Goal: Find specific page/section: Find specific page/section

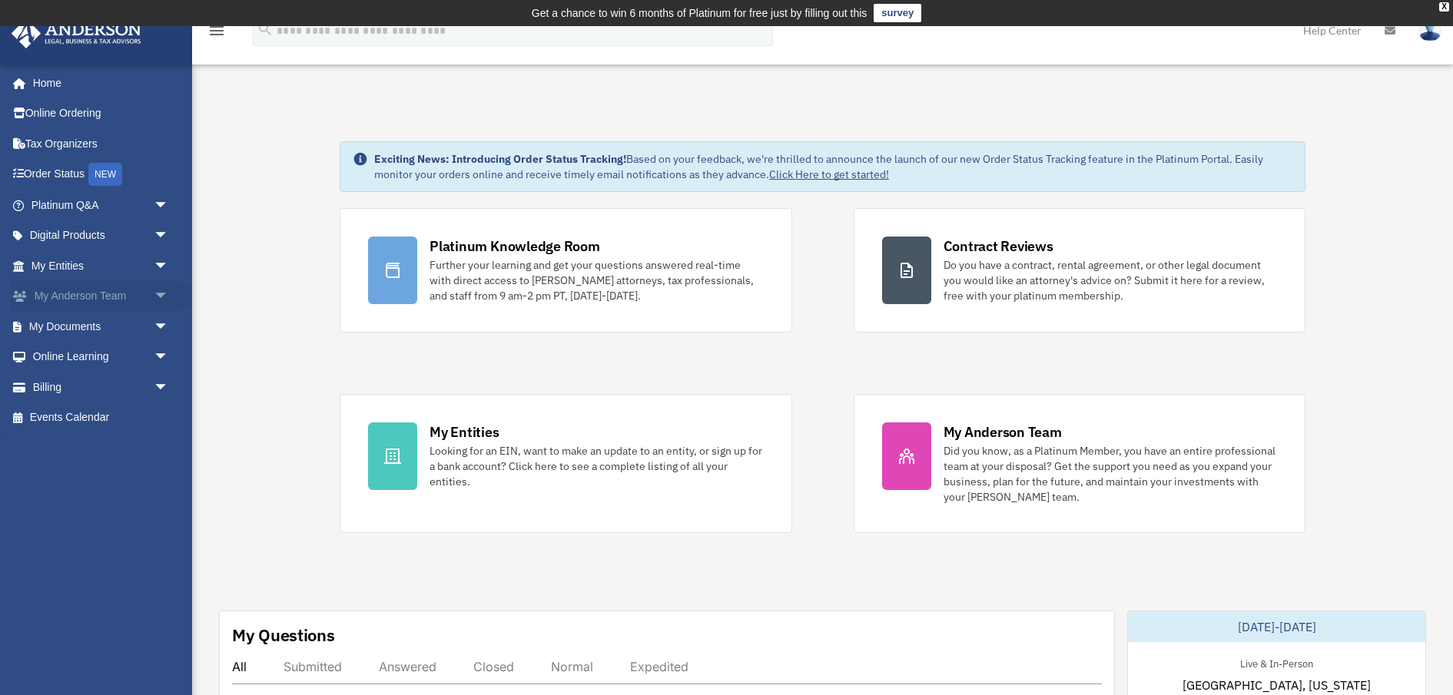
click at [160, 294] on span "arrow_drop_down" at bounding box center [169, 297] width 31 height 32
click at [114, 325] on link "My Anderson Team" at bounding box center [107, 326] width 171 height 31
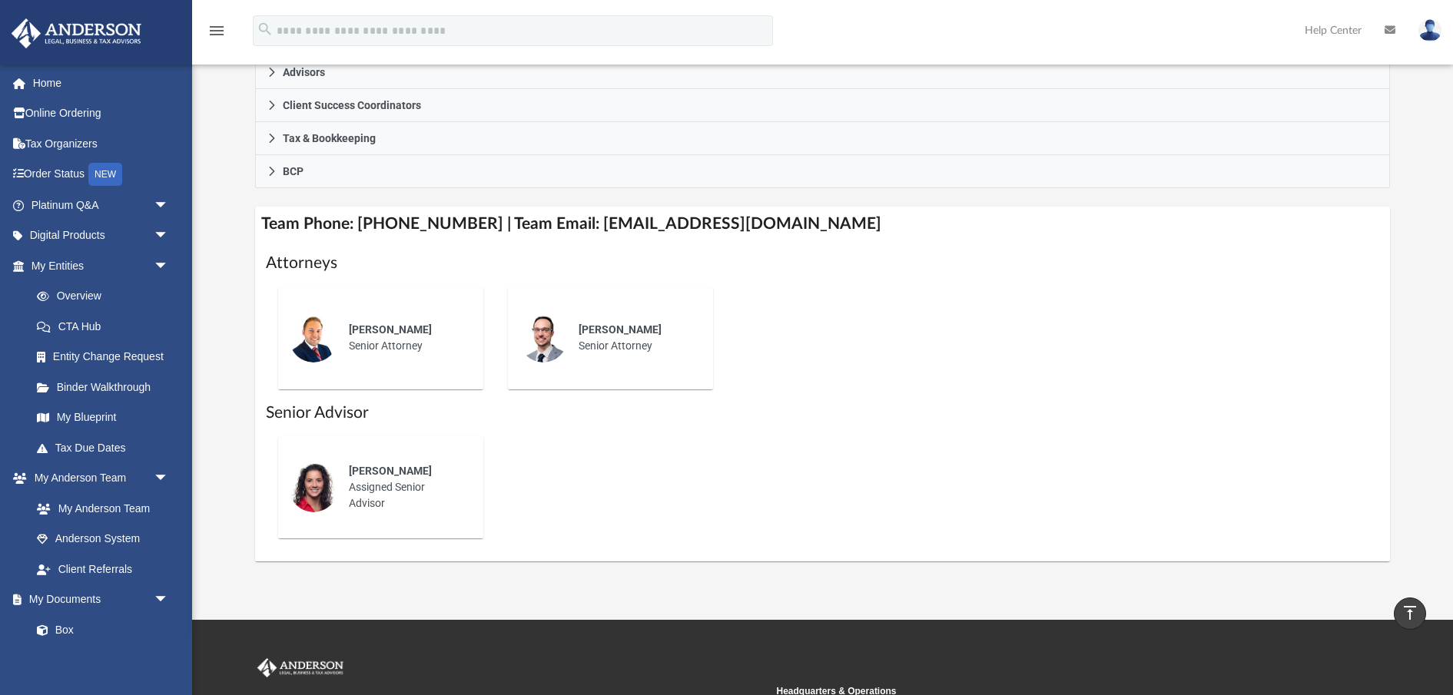
scroll to position [457, 0]
click at [397, 446] on div "[PERSON_NAME] Assigned Senior Advisor" at bounding box center [381, 486] width 184 height 81
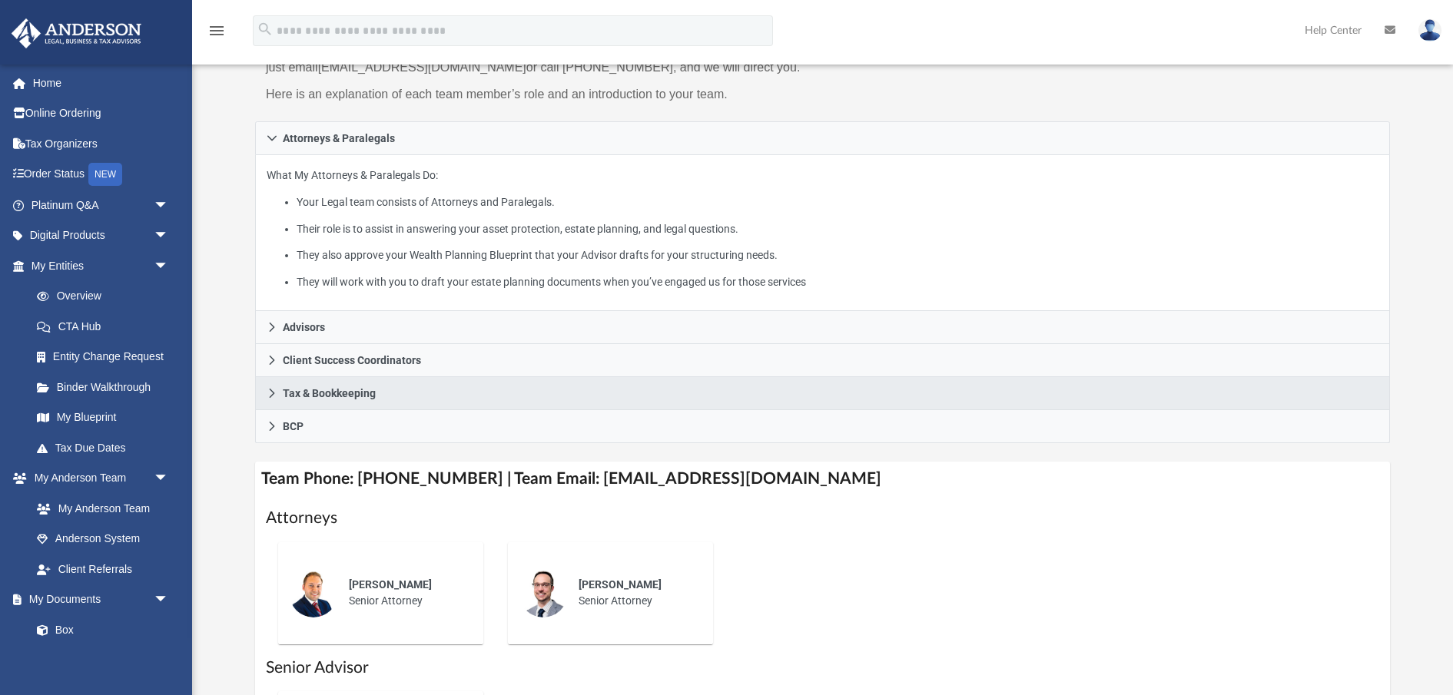
scroll to position [207, 0]
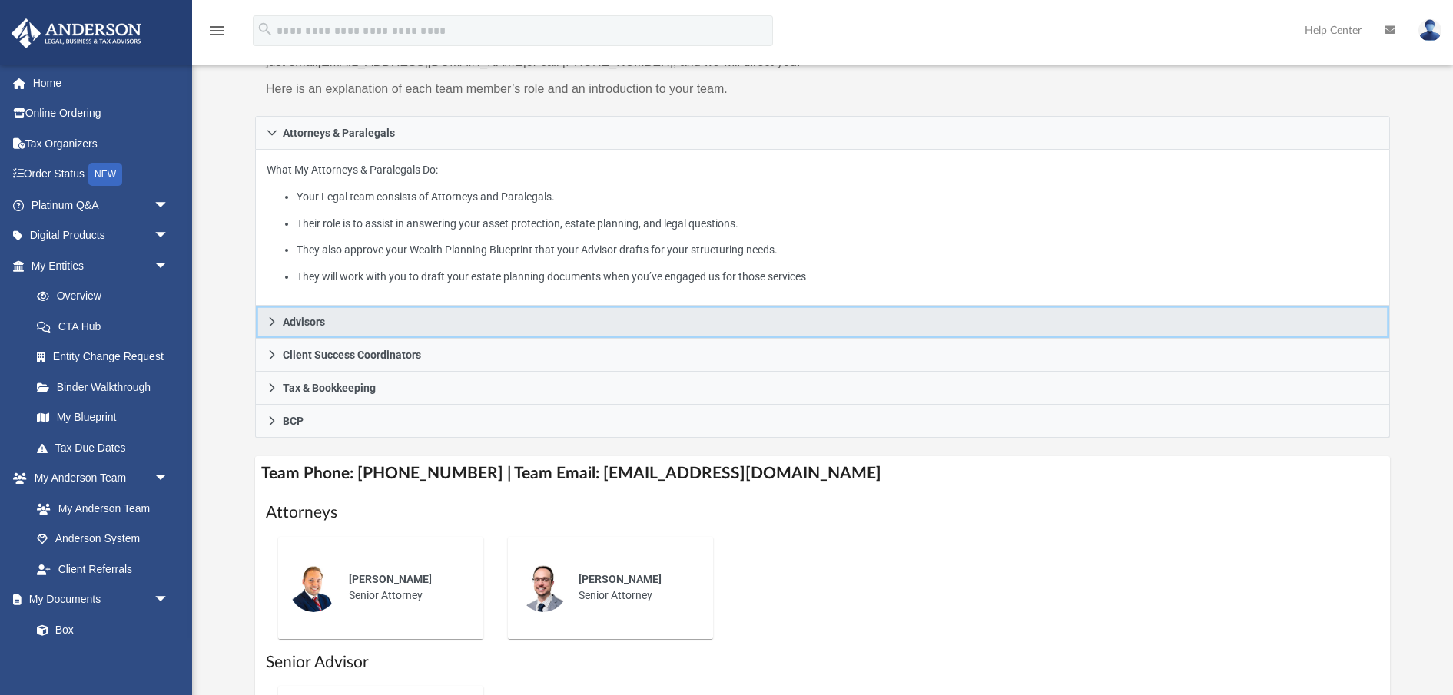
click at [270, 324] on icon at bounding box center [272, 322] width 11 height 11
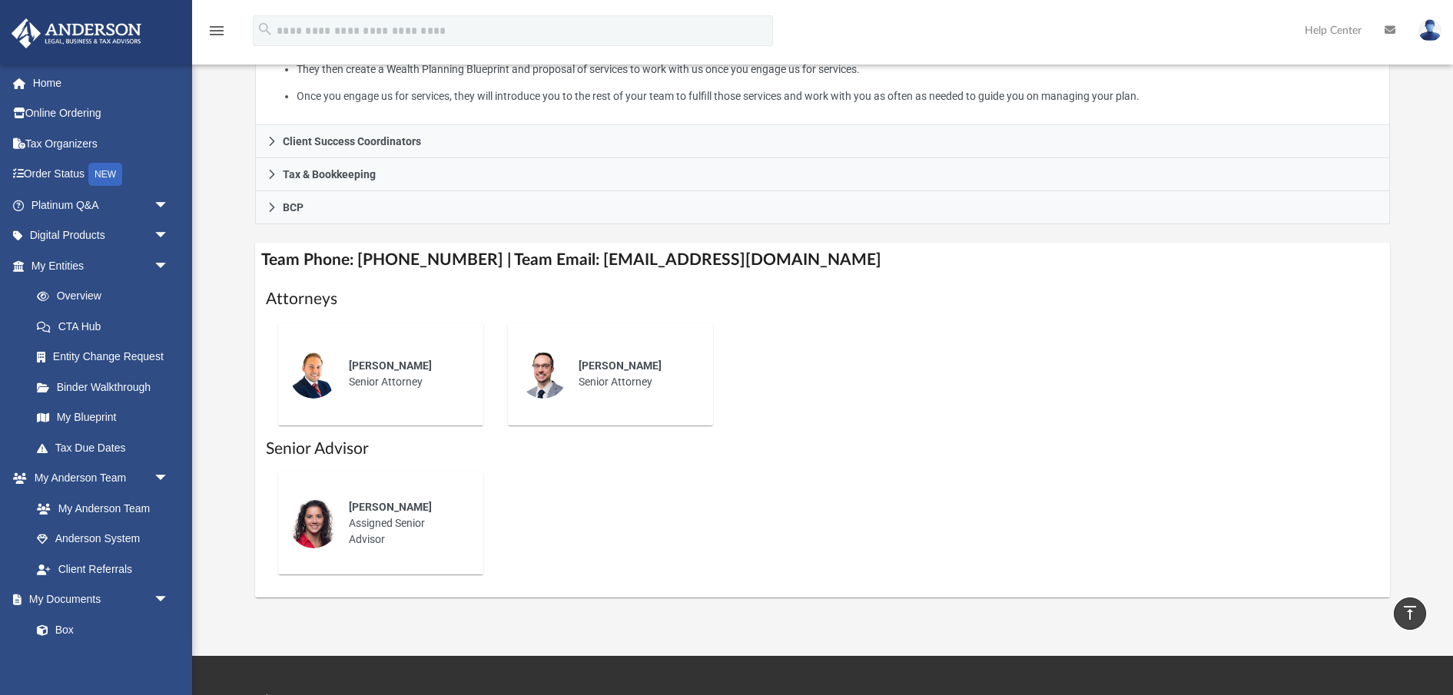
scroll to position [417, 0]
